Goal: Transaction & Acquisition: Purchase product/service

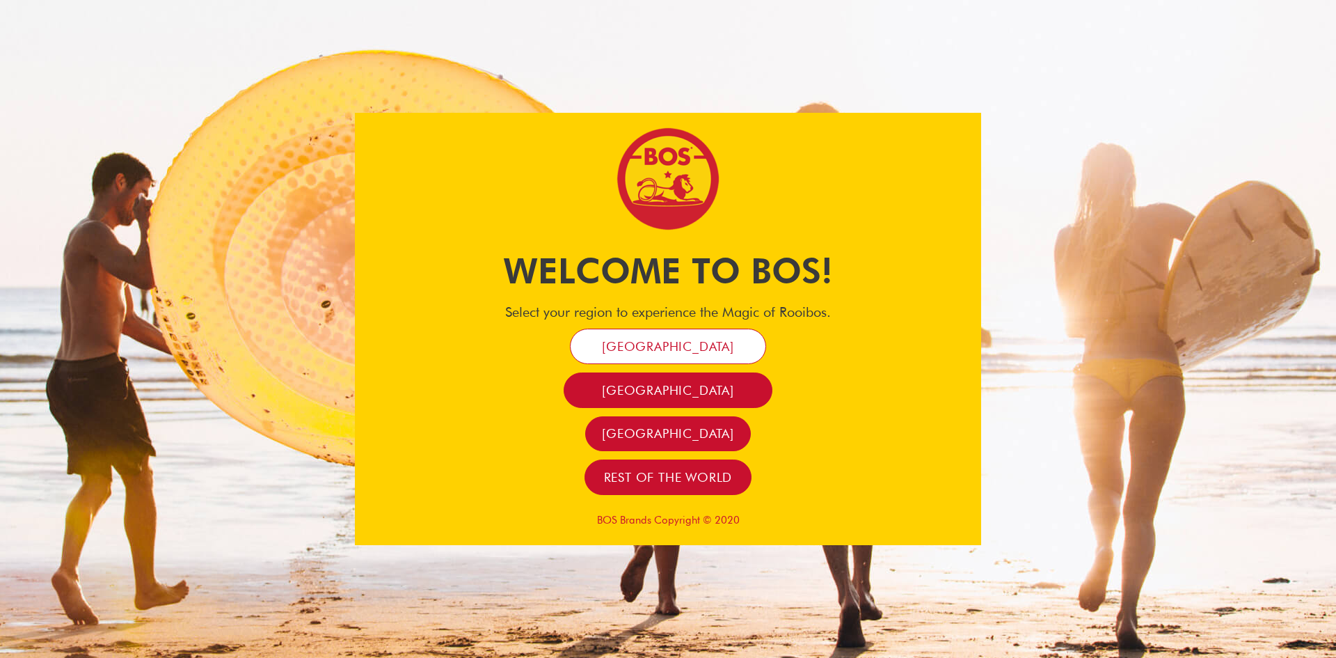
click at [686, 355] on link "[GEOGRAPHIC_DATA]" at bounding box center [668, 345] width 196 height 35
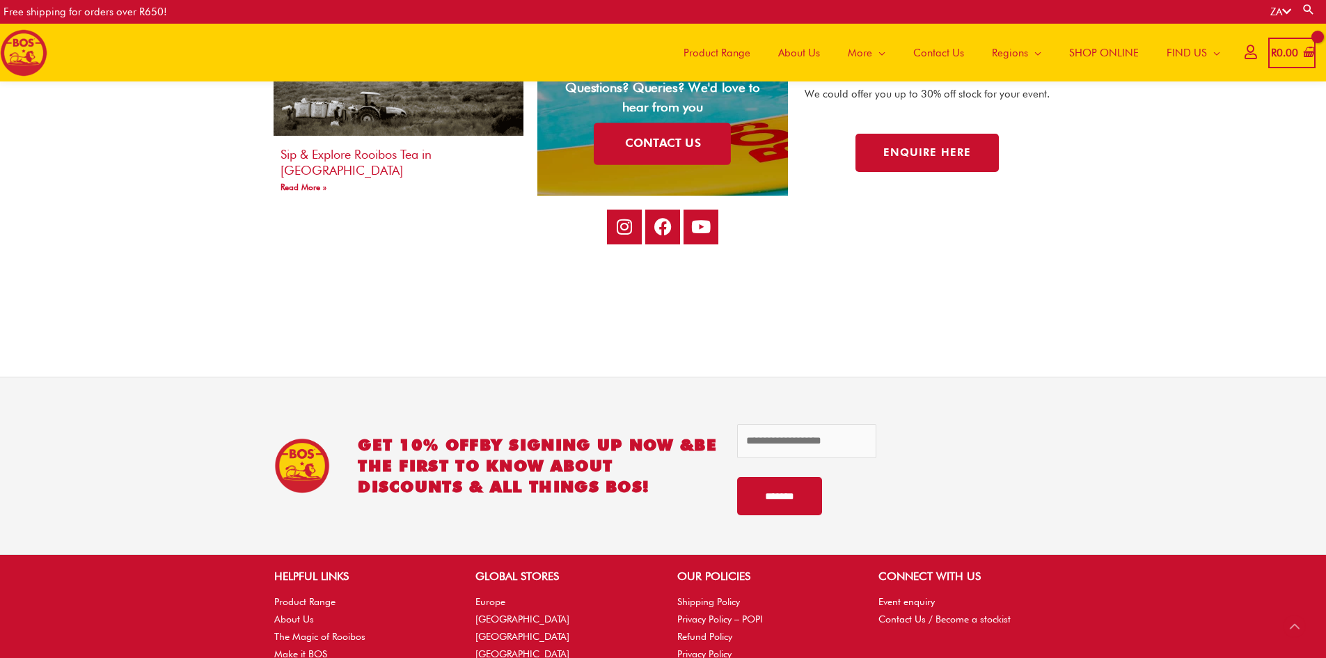
scroll to position [2844, 0]
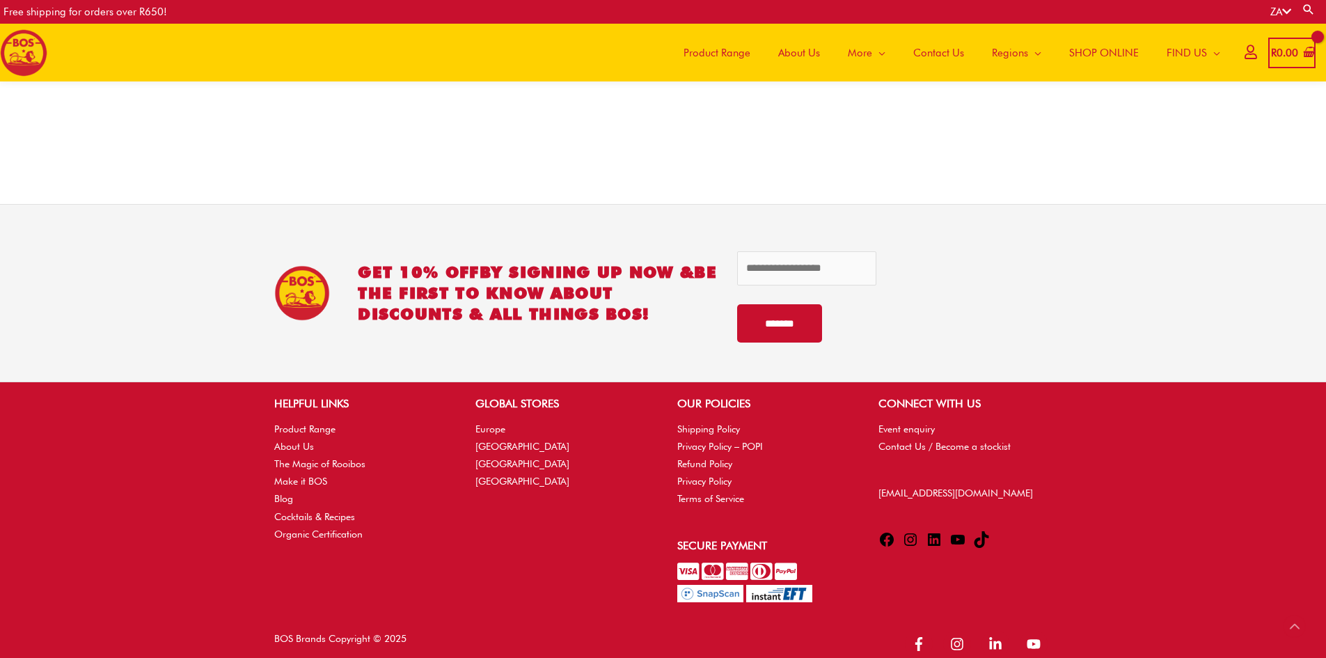
click at [721, 53] on span "Product Range" at bounding box center [716, 53] width 67 height 42
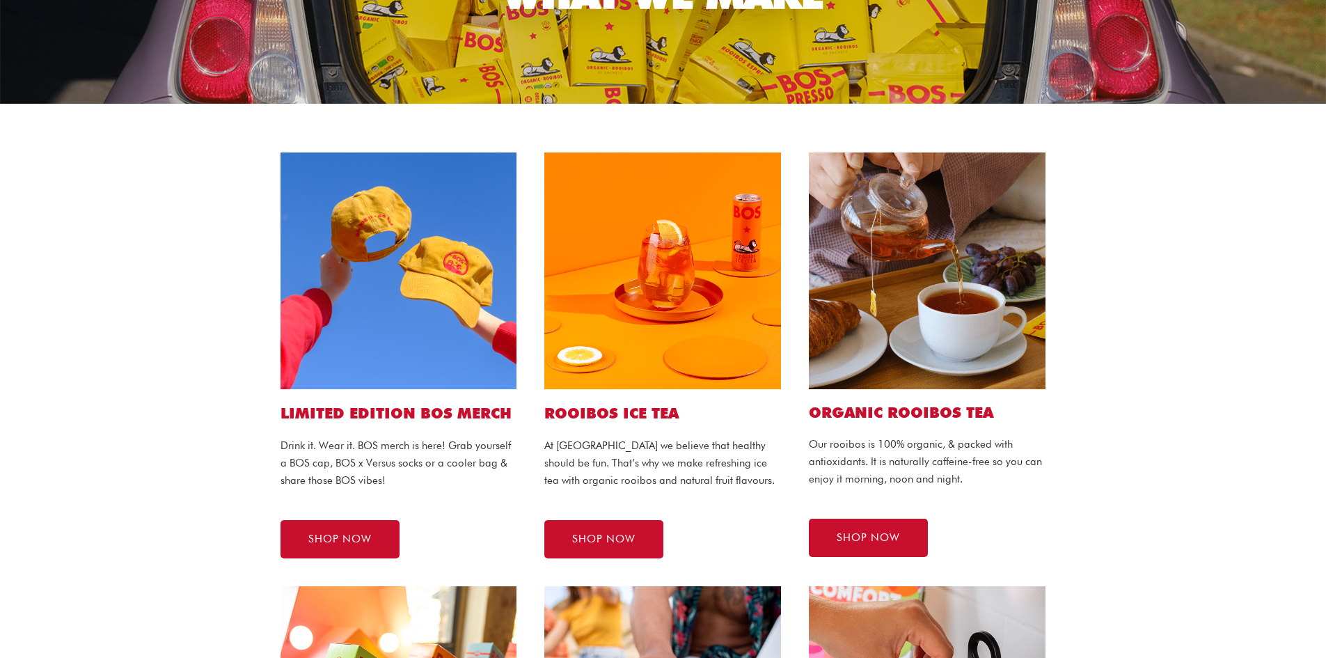
scroll to position [209, 0]
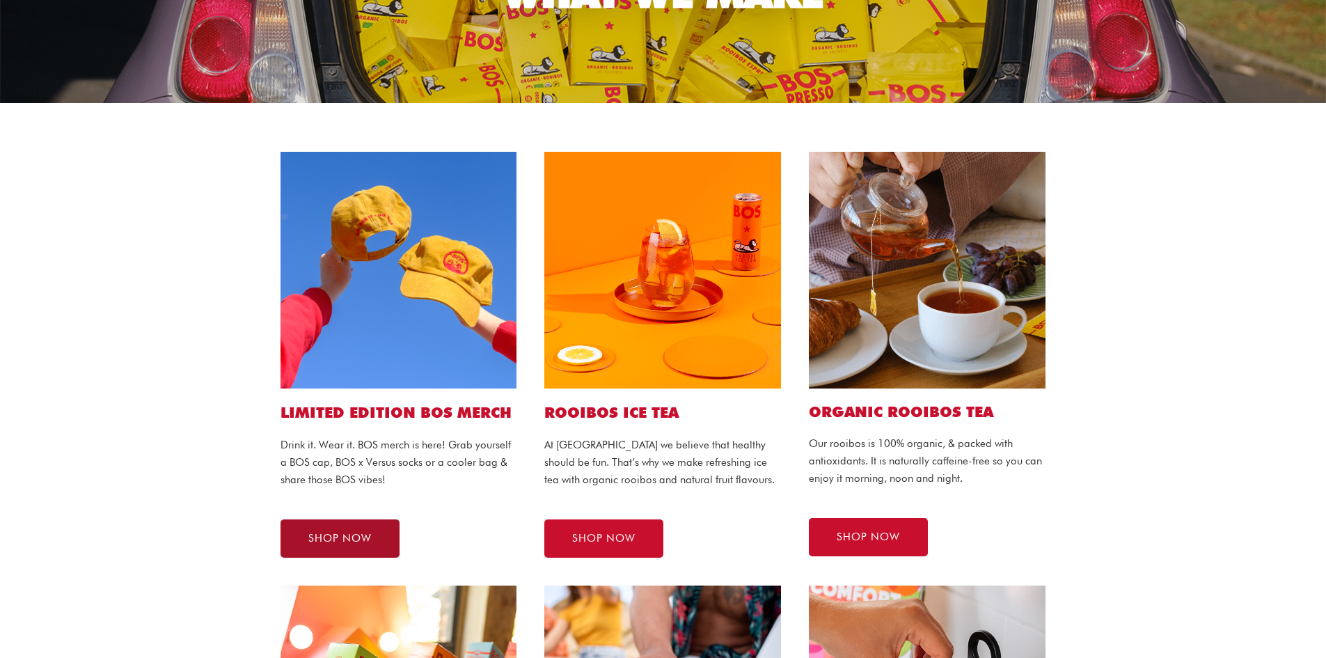
click at [346, 533] on span "SHOP NOW" at bounding box center [339, 538] width 63 height 10
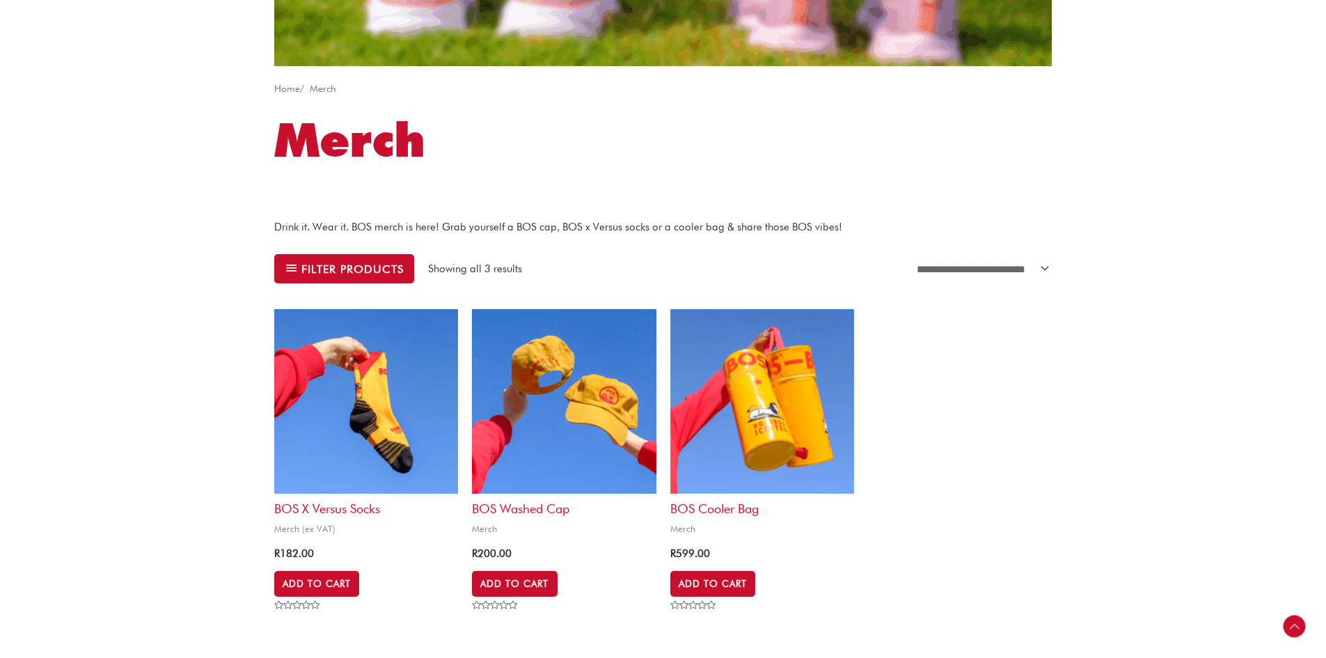
scroll to position [487, 0]
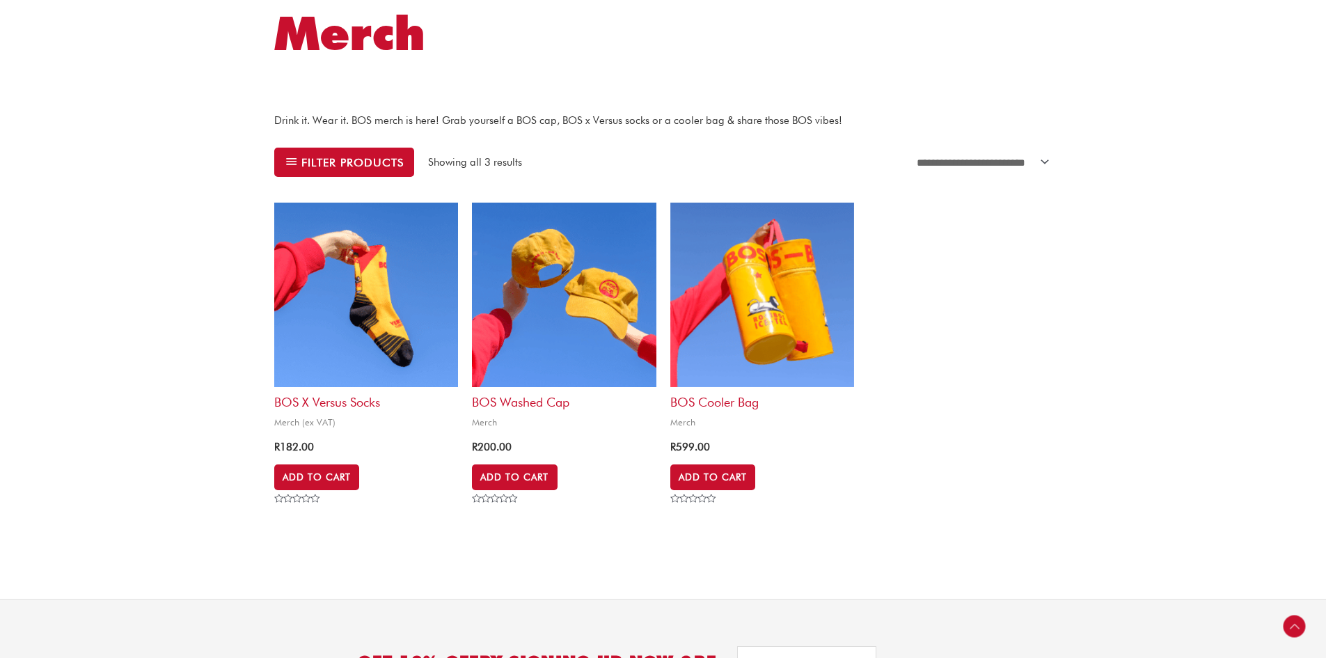
drag, startPoint x: 377, startPoint y: 372, endPoint x: 363, endPoint y: 390, distance: 22.8
click at [377, 372] on img at bounding box center [366, 295] width 184 height 184
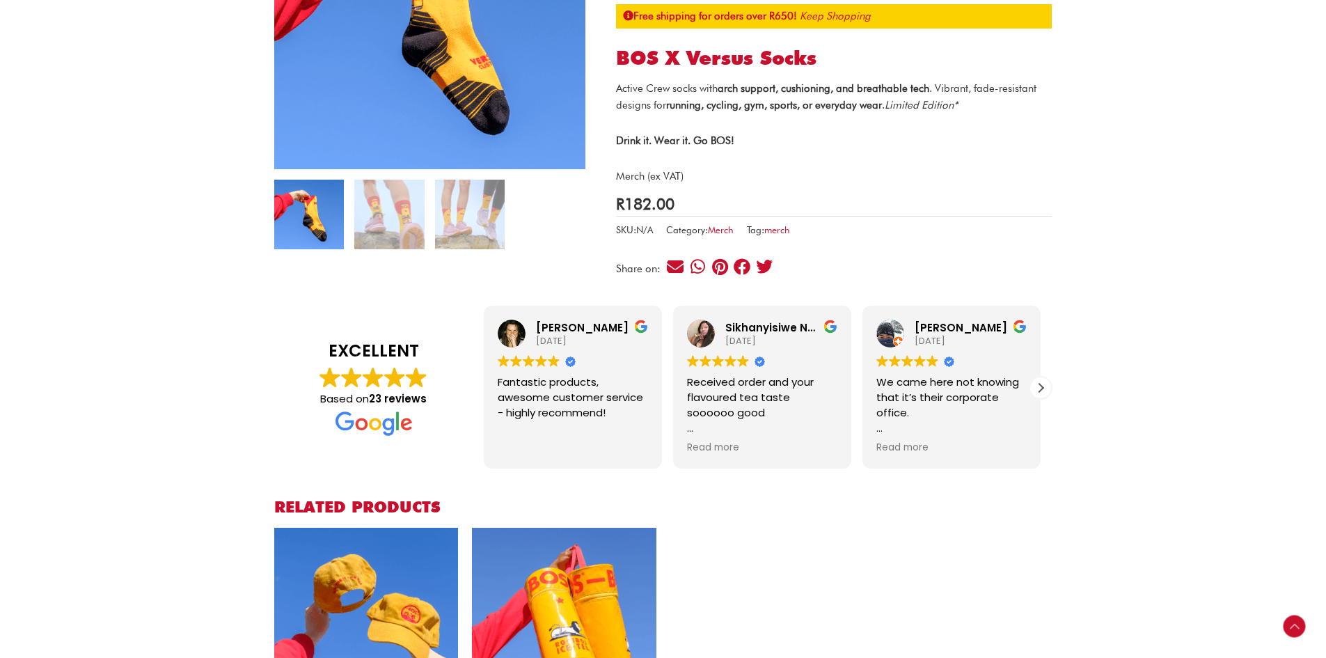
scroll to position [278, 0]
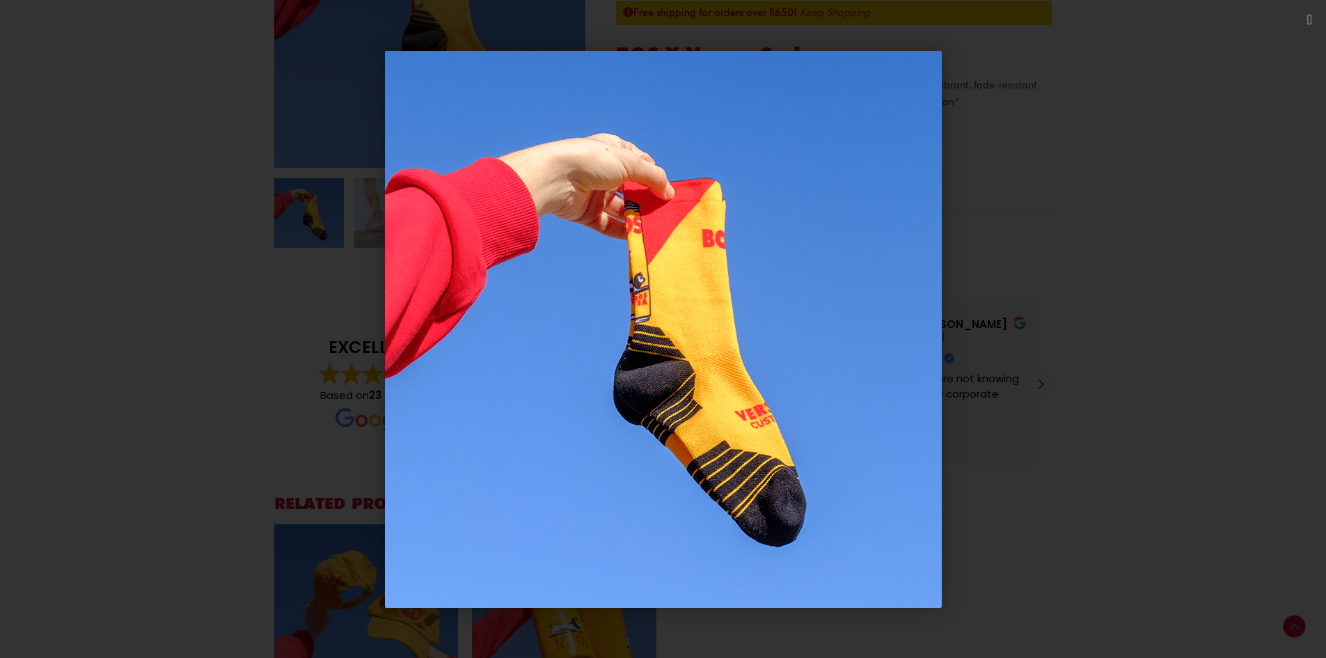
click at [158, 111] on div "1 / 1" at bounding box center [663, 329] width 1228 height 560
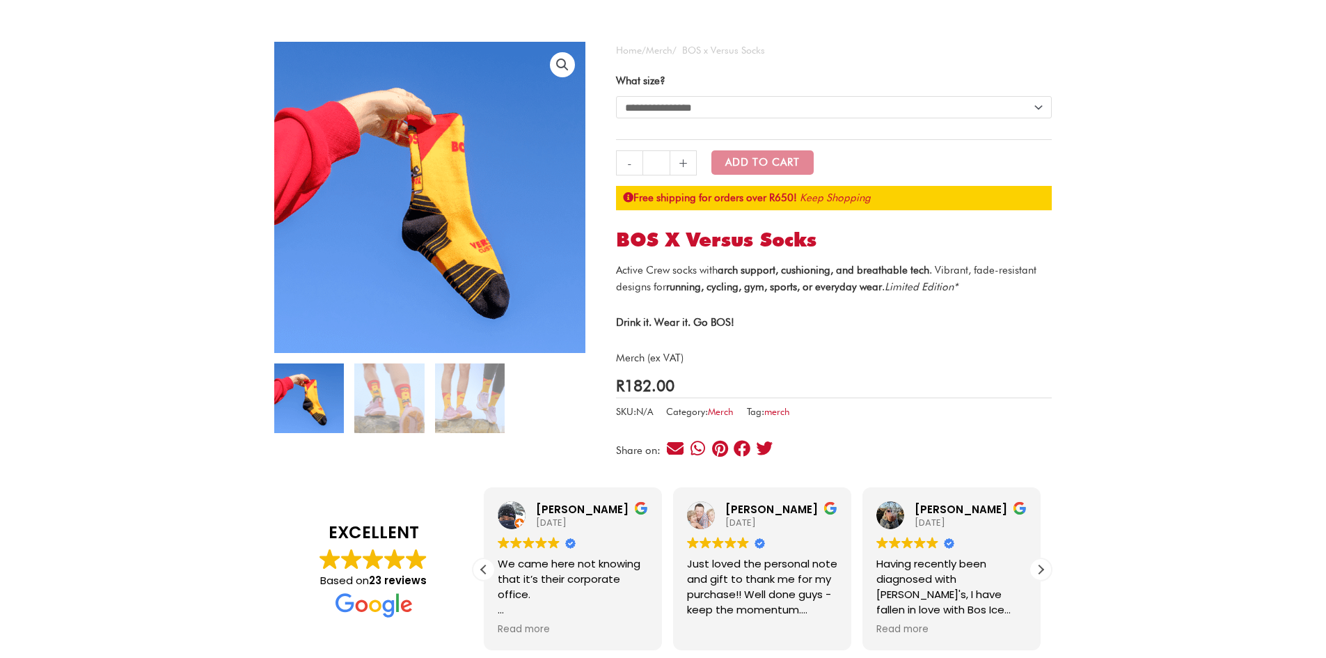
scroll to position [70, 0]
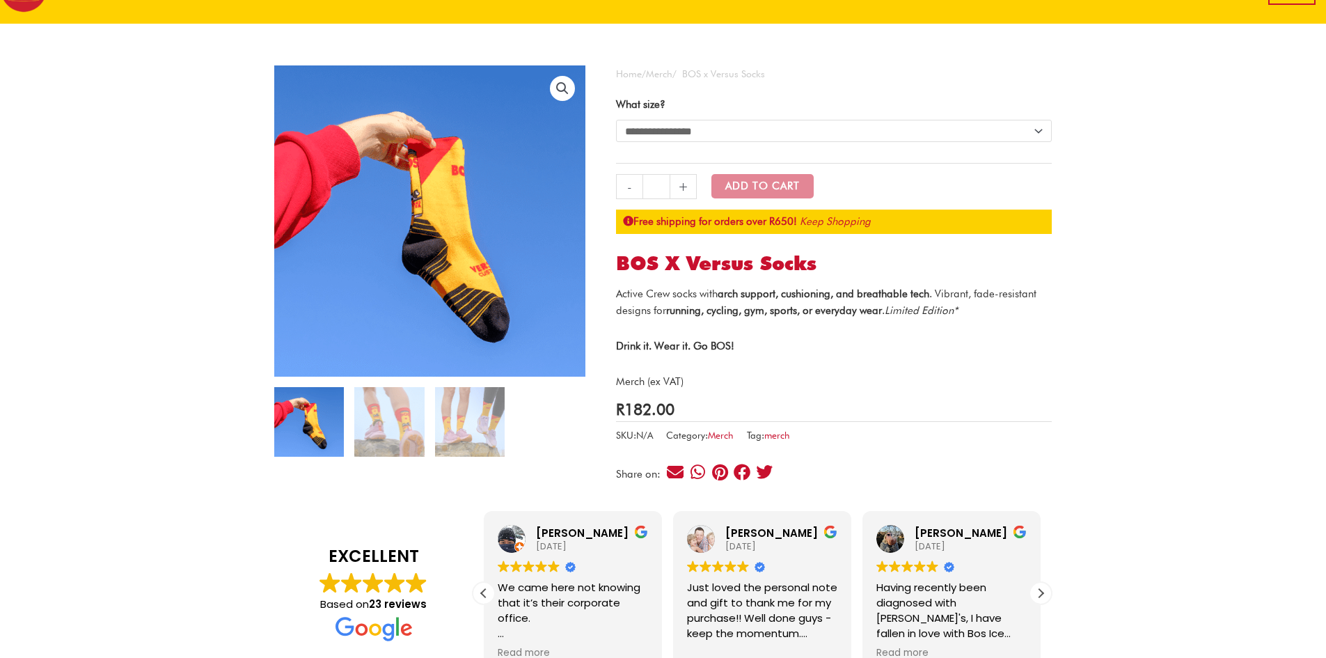
click at [654, 131] on select "**********" at bounding box center [834, 131] width 436 height 22
click at [616, 120] on select "**********" at bounding box center [834, 131] width 436 height 22
select select "***"
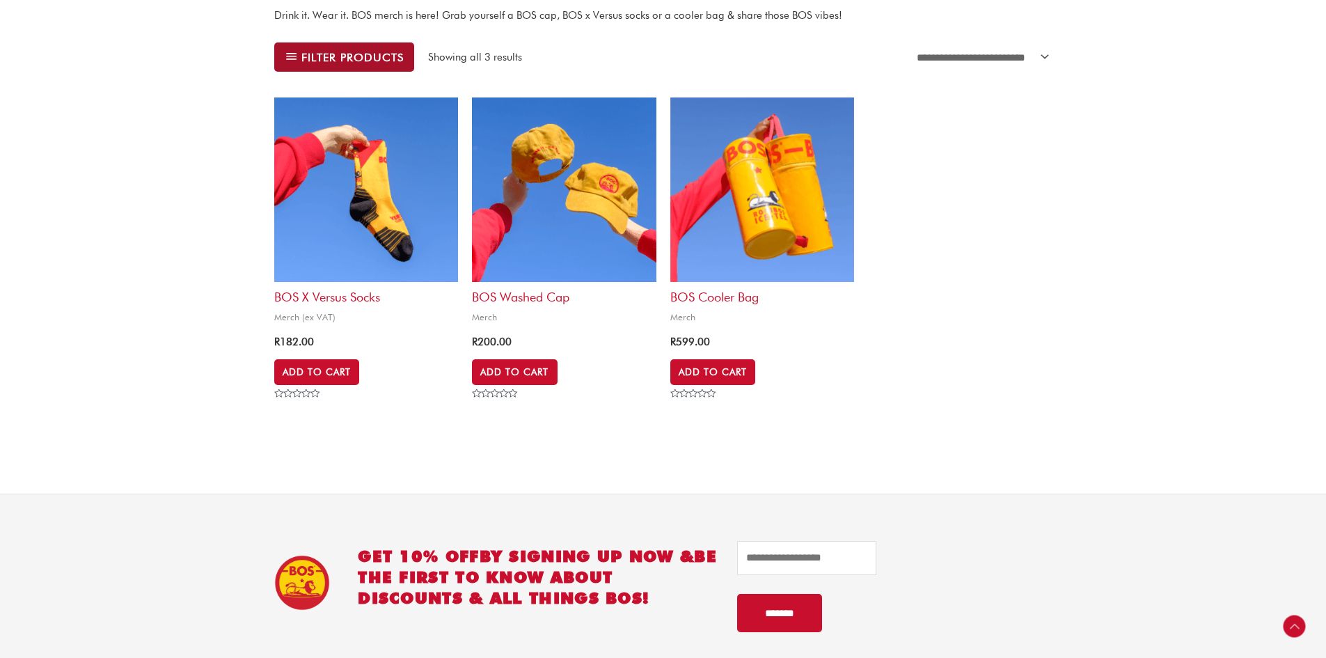
scroll to position [766, 0]
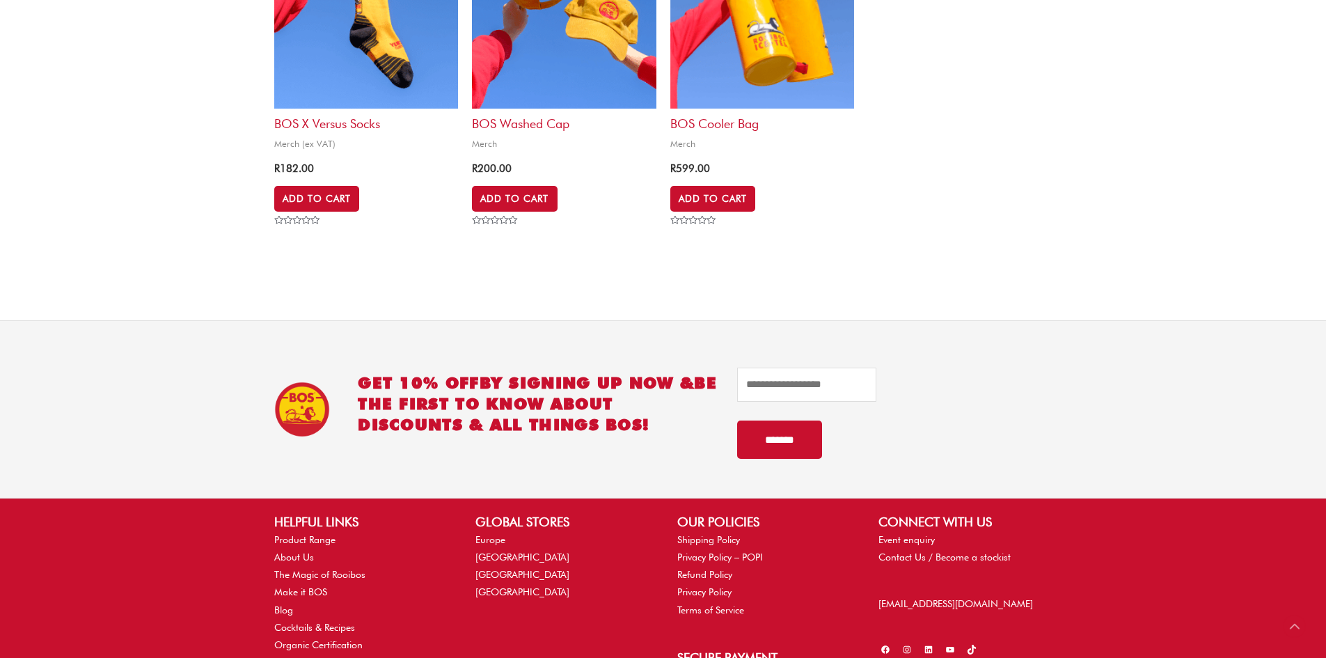
click at [741, 81] on img at bounding box center [762, 16] width 184 height 184
